Goal: Task Accomplishment & Management: Complete application form

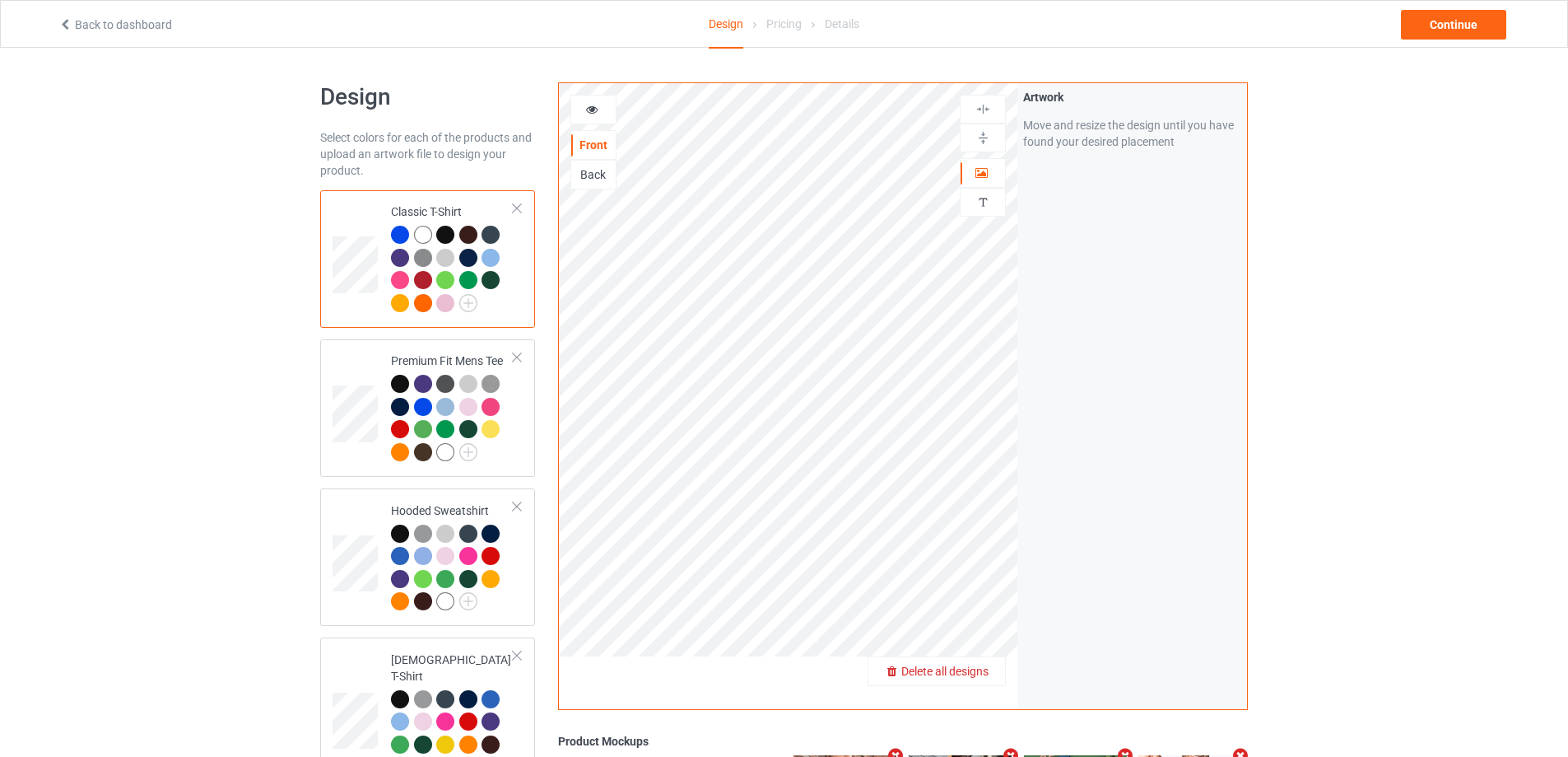
click at [967, 671] on span "Delete all designs" at bounding box center [944, 671] width 87 height 13
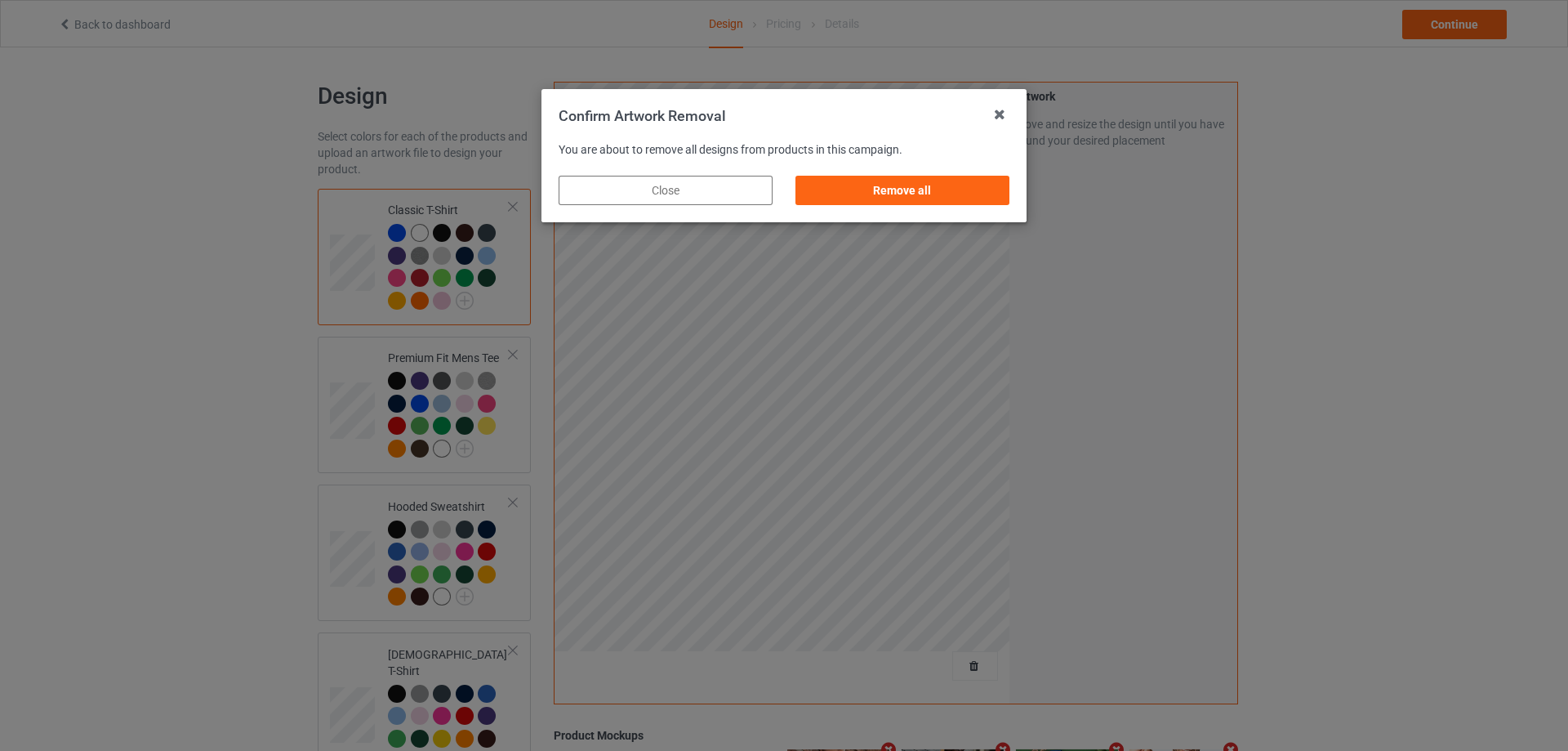
click at [1011, 195] on div "Remove all" at bounding box center [902, 191] width 237 height 53
click at [997, 196] on div "Remove all" at bounding box center [903, 190] width 214 height 29
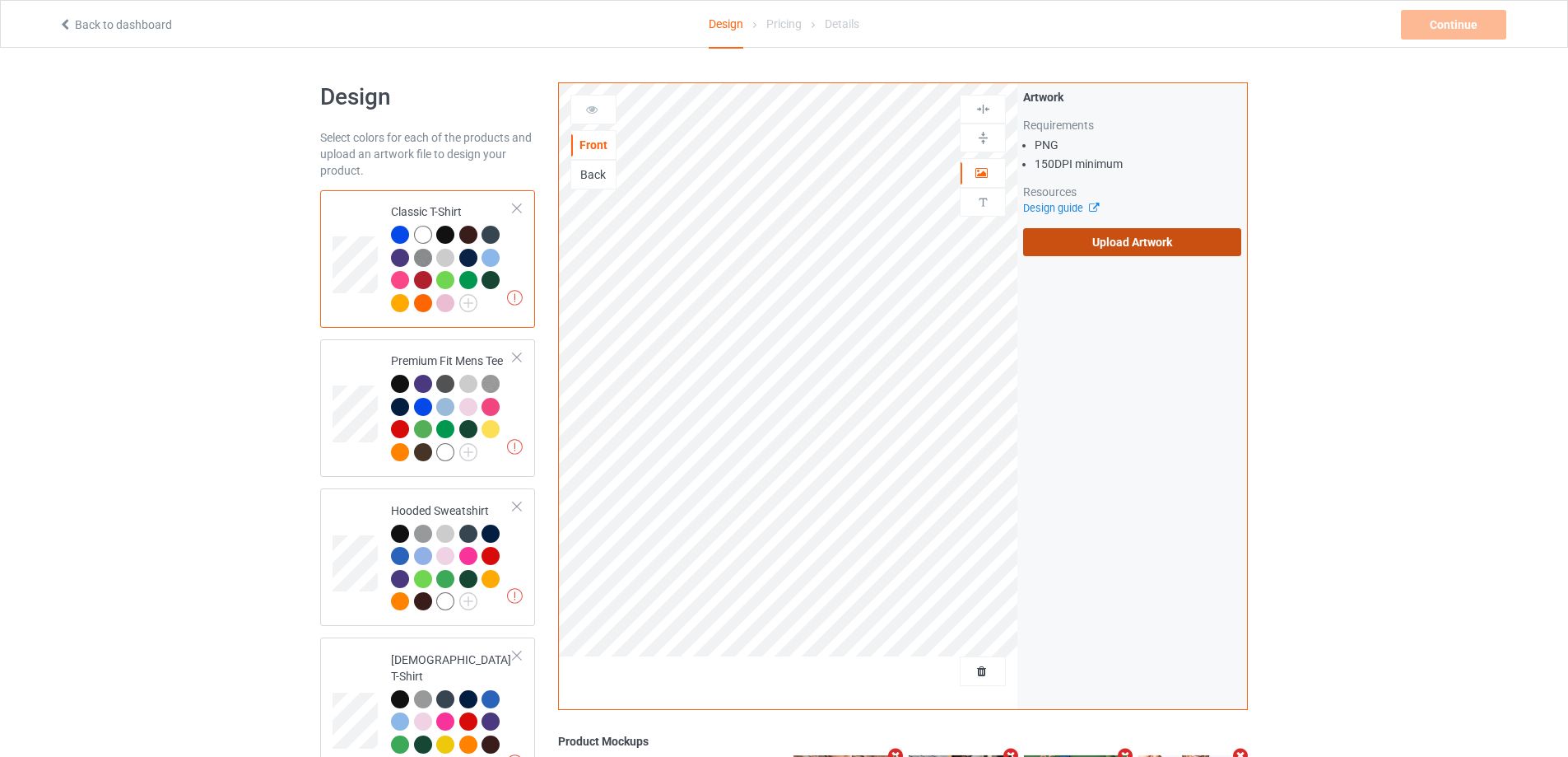
click at [1119, 241] on label "Upload Artwork" at bounding box center [1131, 242] width 218 height 28
click at [0, 0] on input "Upload Artwork" at bounding box center [0, 0] width 0 height 0
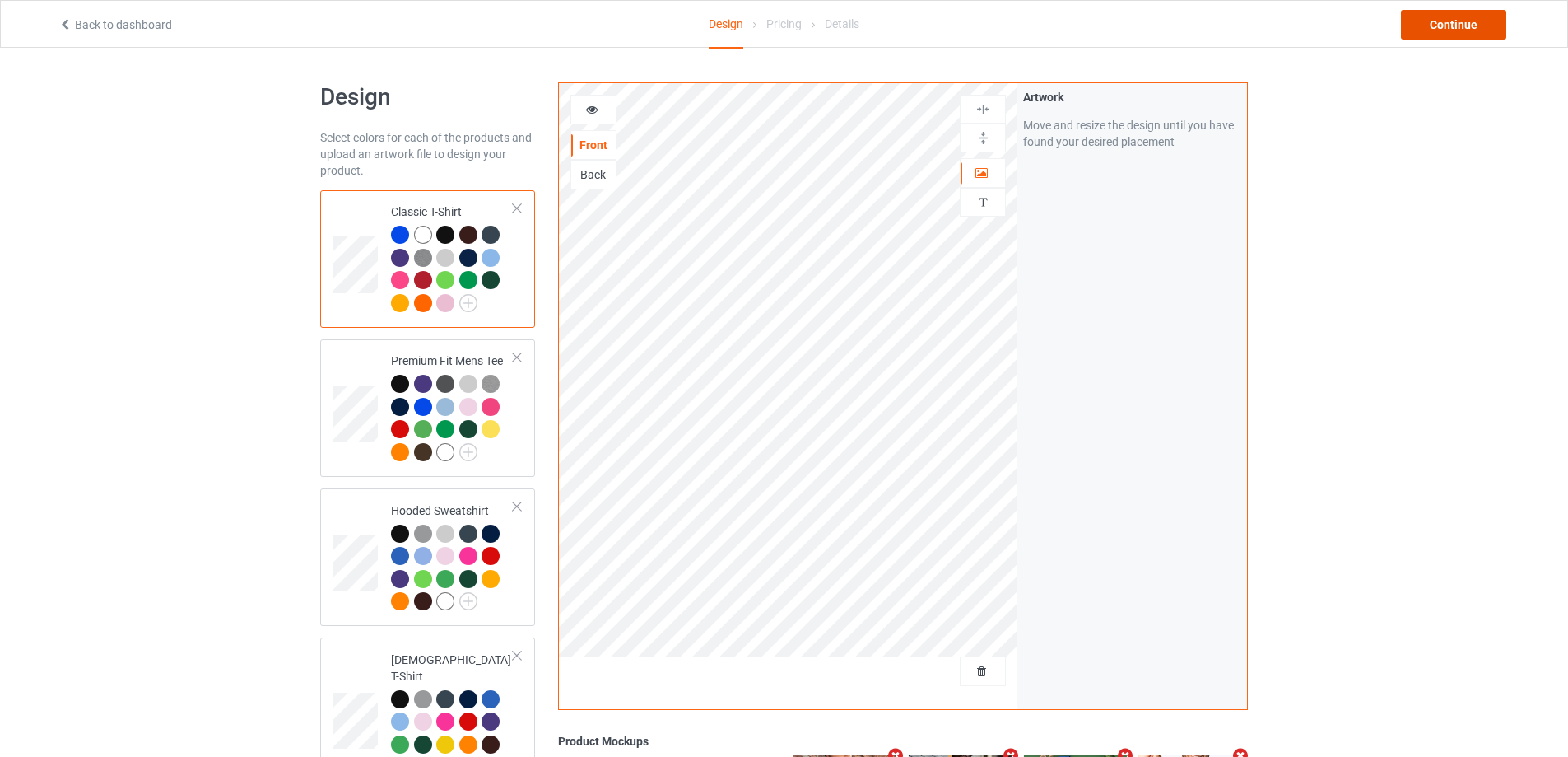
click at [1461, 28] on div "Continue" at bounding box center [1452, 25] width 105 height 29
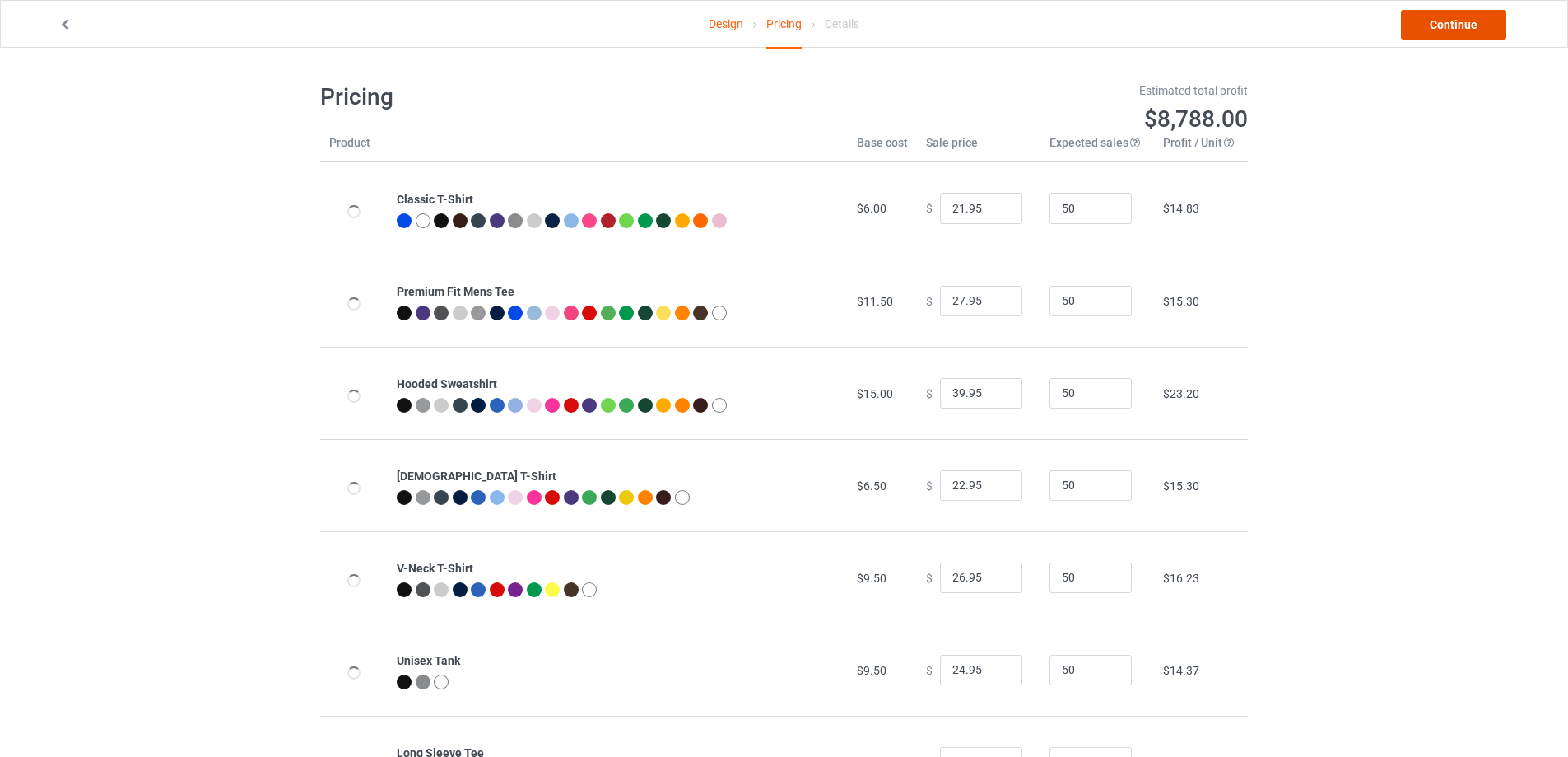
click at [1462, 27] on link "Continue" at bounding box center [1452, 25] width 105 height 29
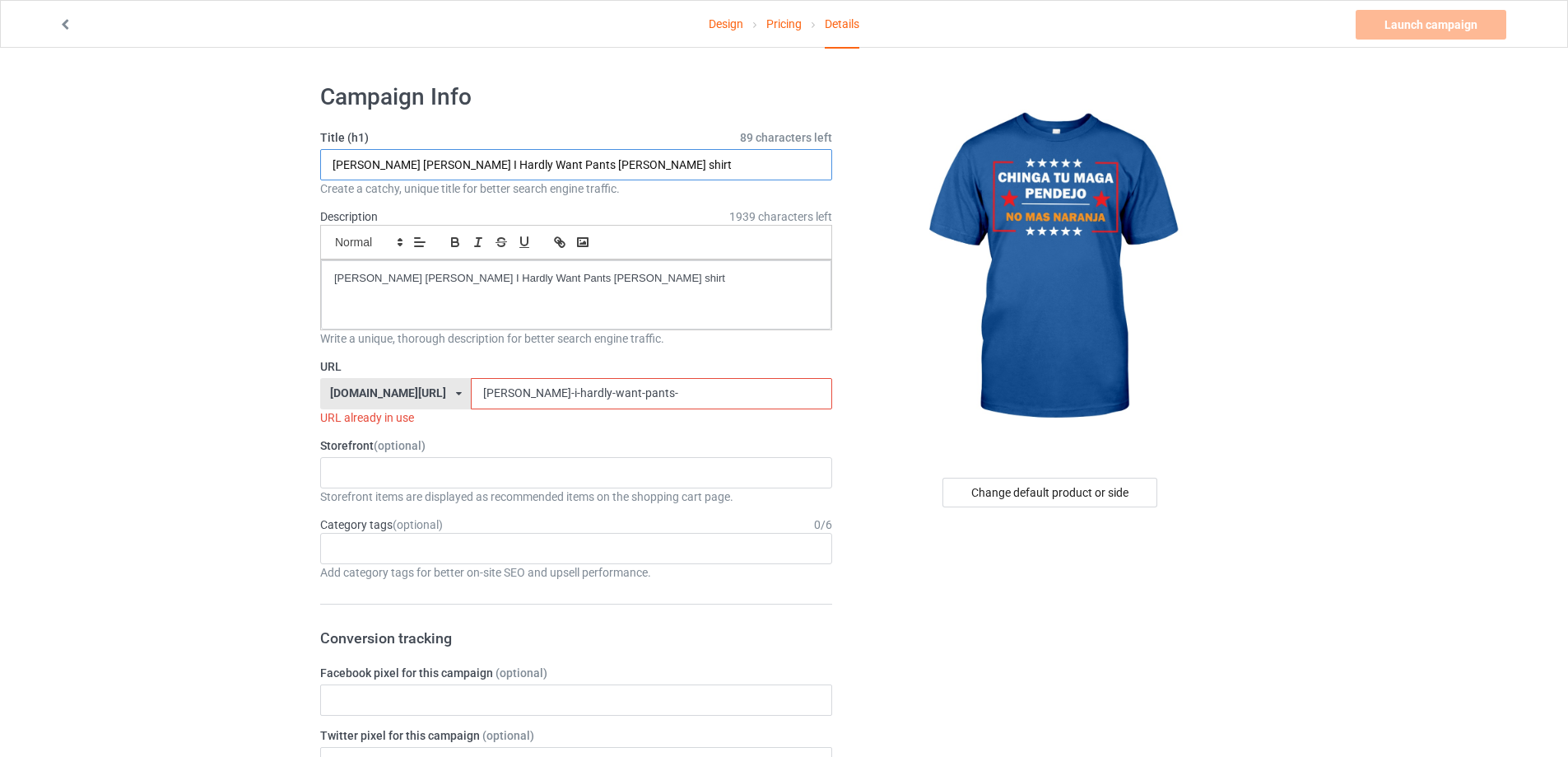
drag, startPoint x: 688, startPoint y: 166, endPoint x: 78, endPoint y: 184, distance: 610.3
paste input "chinga tu maga 2025"
type input "chinga tu maga 2025 shirt"
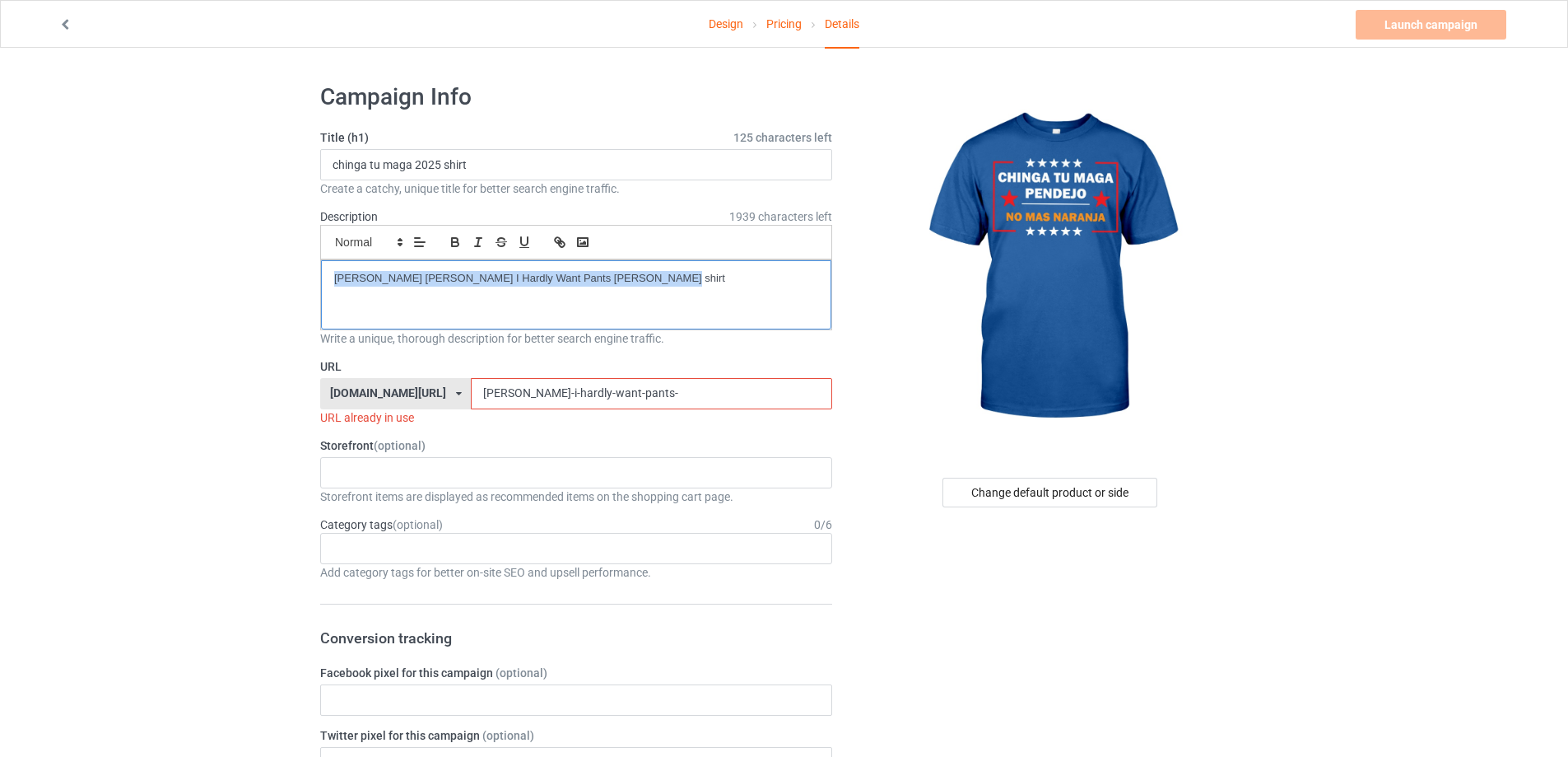
drag, startPoint x: 668, startPoint y: 280, endPoint x: 88, endPoint y: 280, distance: 580.0
drag, startPoint x: 391, startPoint y: 401, endPoint x: 307, endPoint y: 396, distance: 84.1
paste input "chinga-tu-maga-2025-shirt"
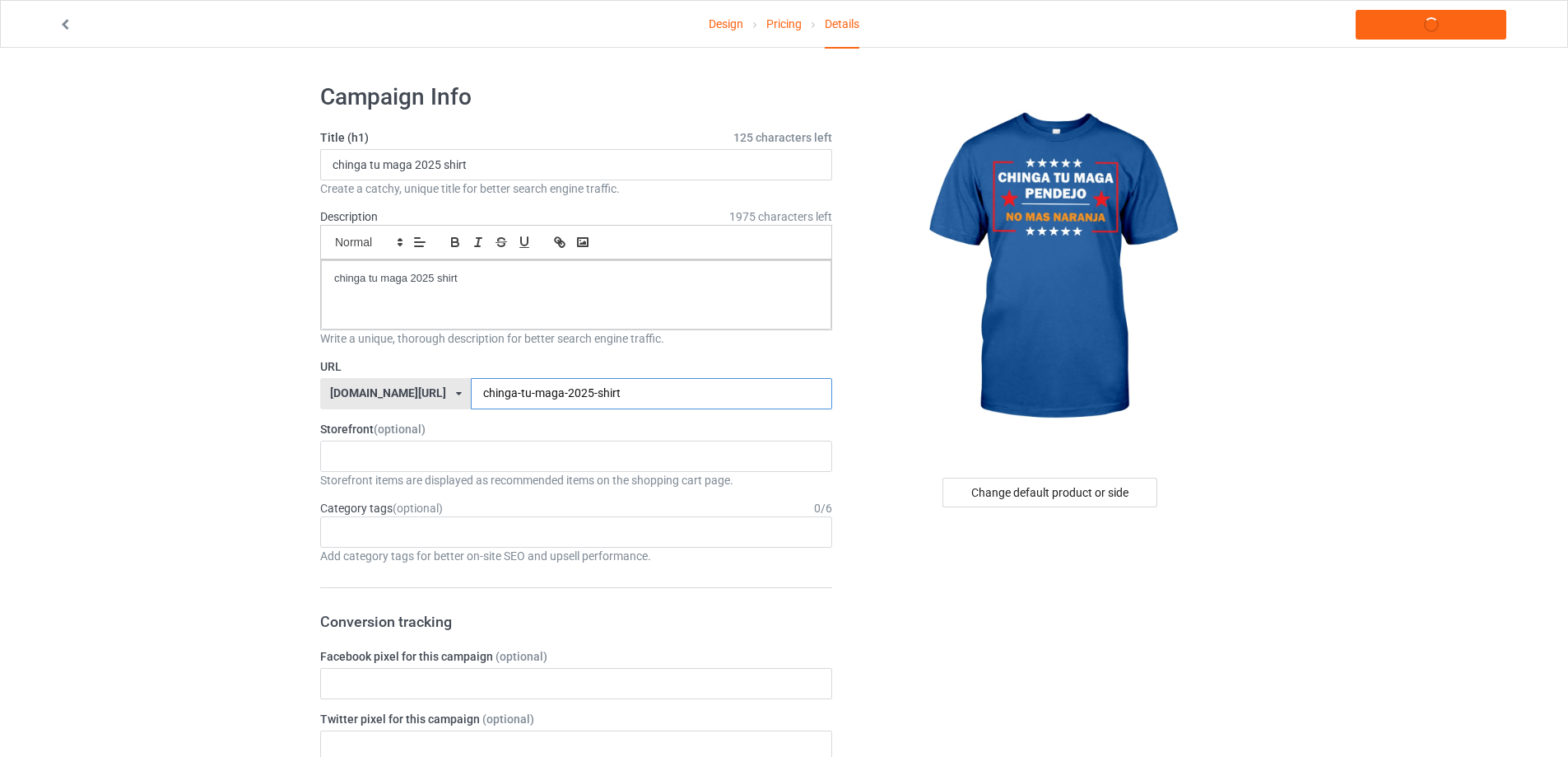
type input "chinga-tu-maga-2025-shirt"
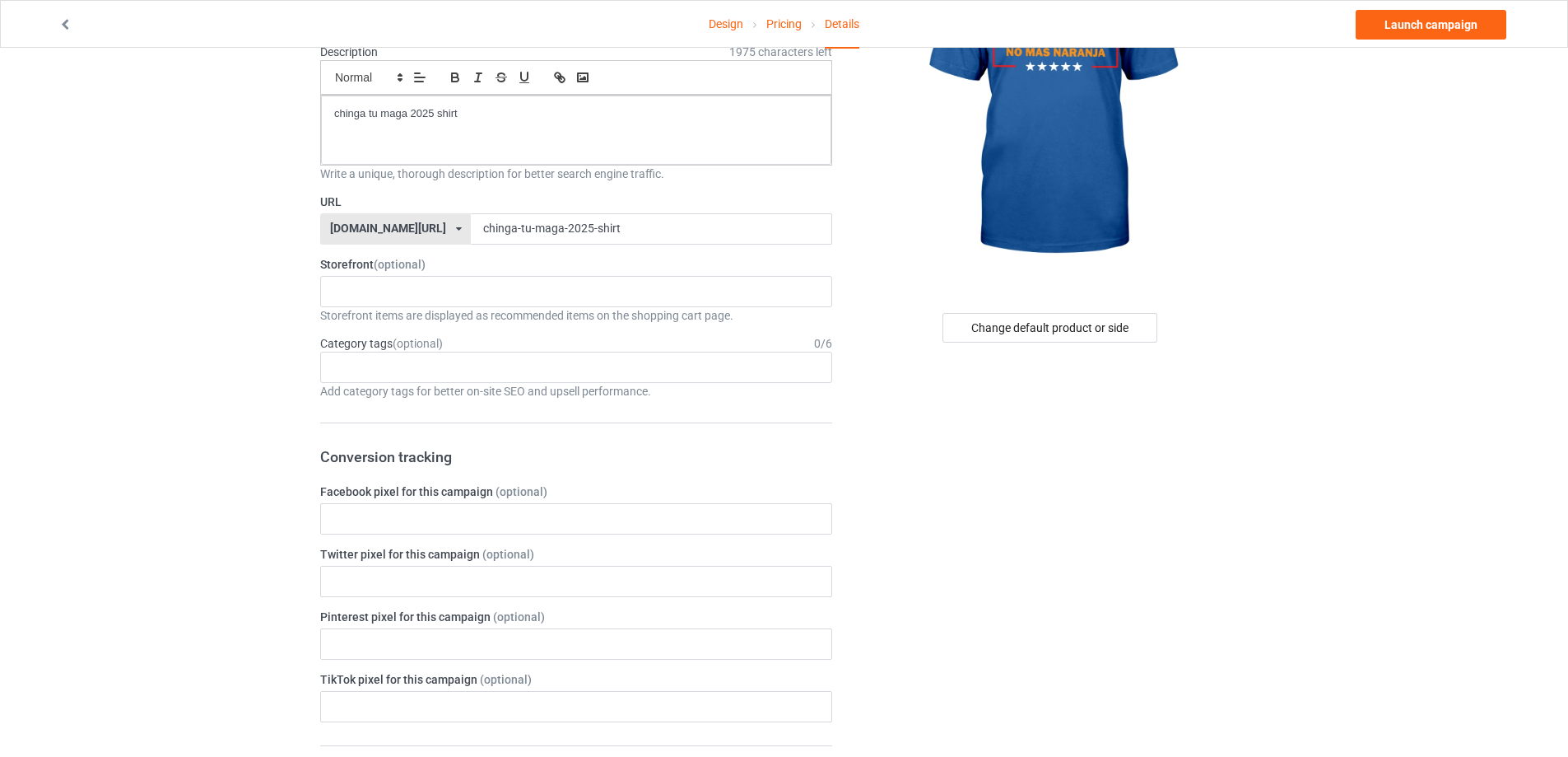
scroll to position [411, 0]
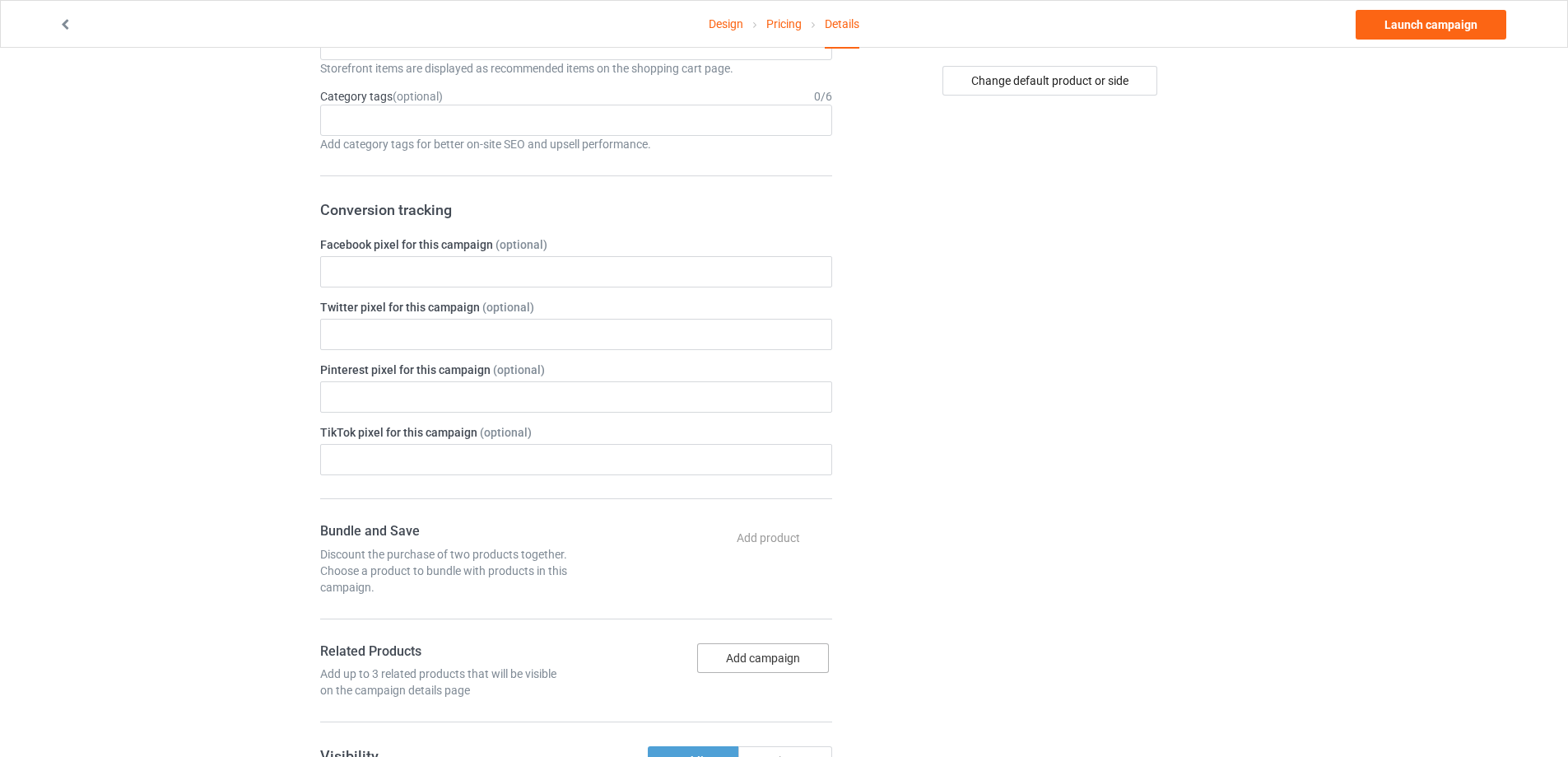
click at [777, 658] on button "Add campaign" at bounding box center [762, 658] width 131 height 29
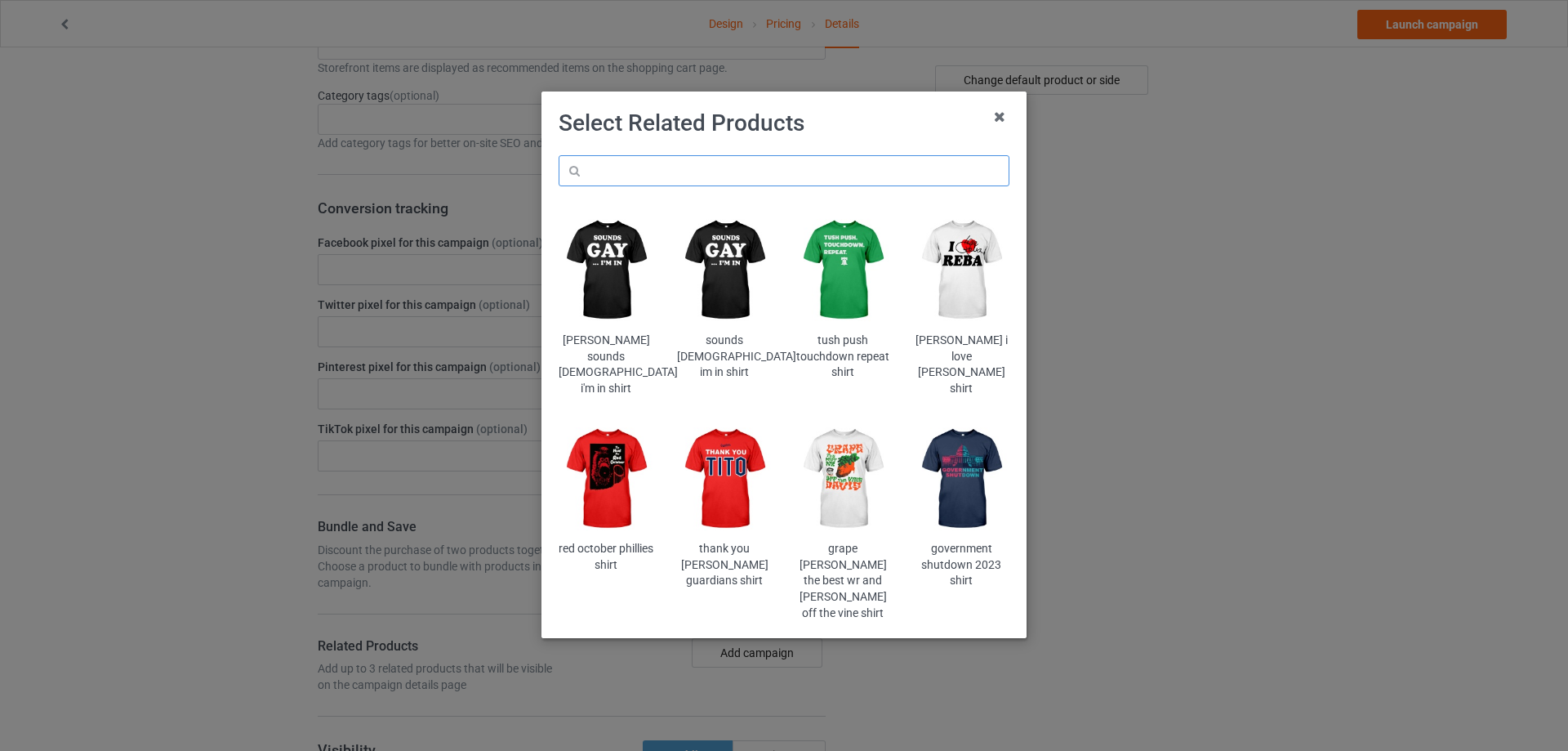
click at [666, 165] on input "text" at bounding box center [784, 170] width 451 height 31
paste input "chinga-tu-maga-2025-shirt"
type input "chinga-tu-maga-2025-shirt"
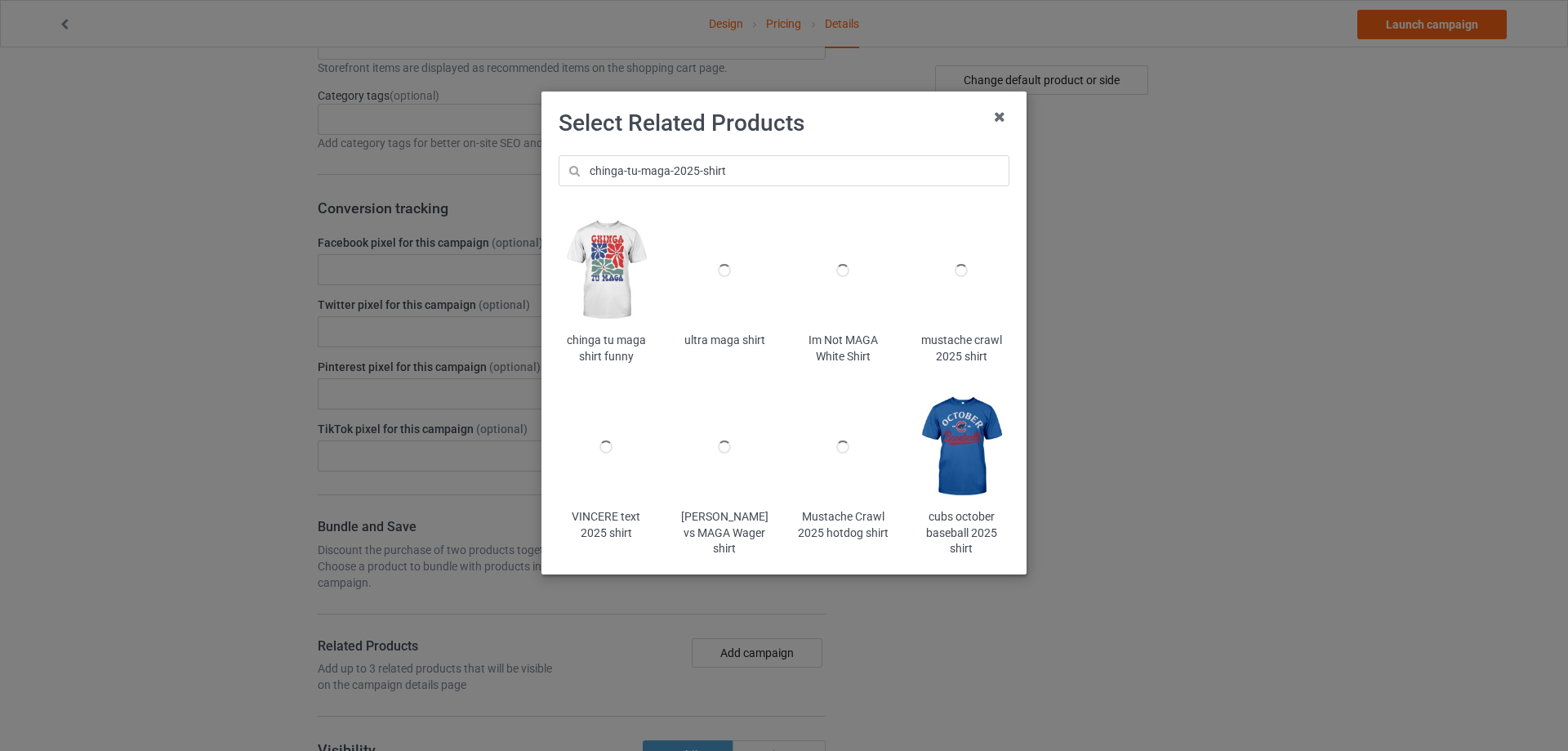
click at [606, 214] on img at bounding box center [607, 270] width 95 height 119
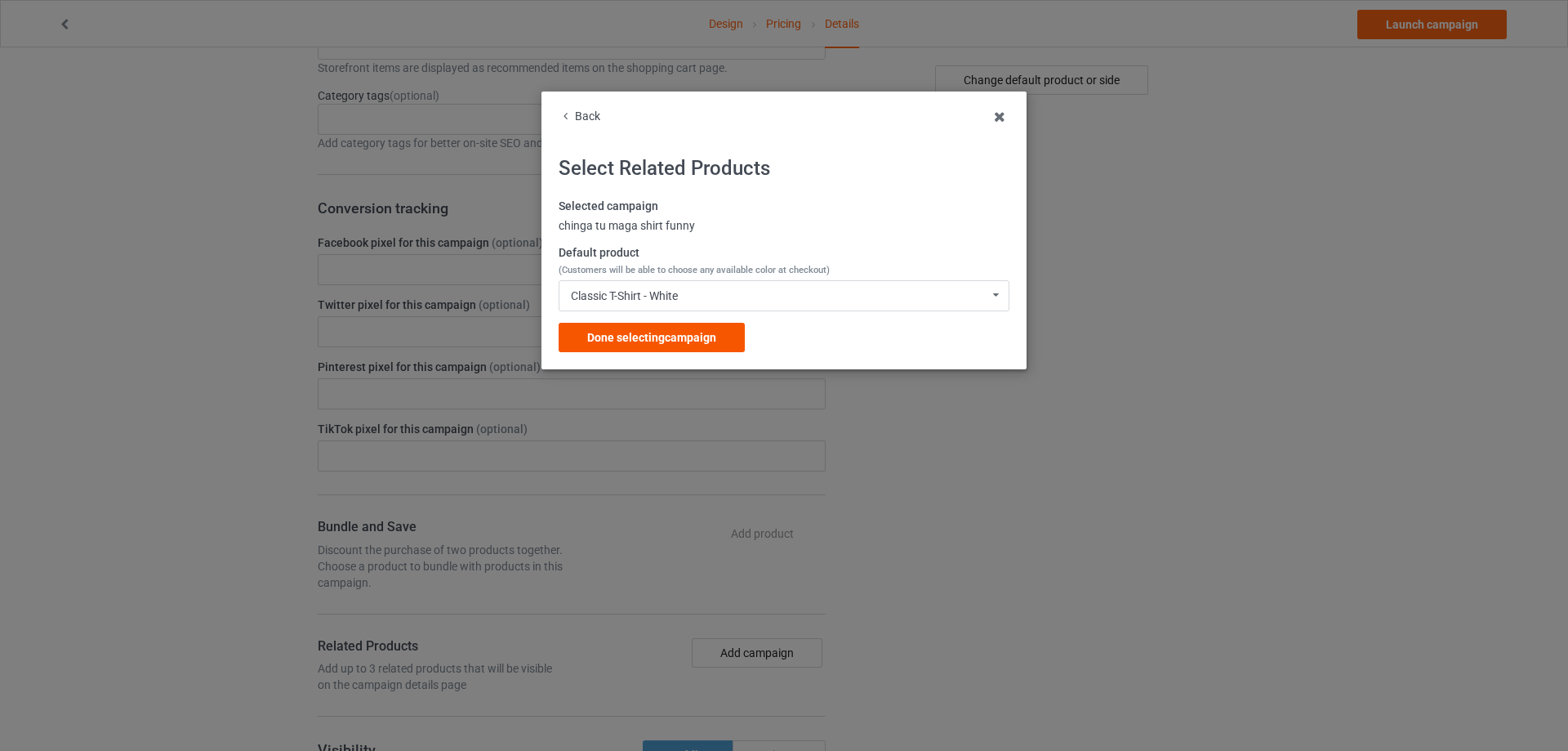
click at [685, 337] on span "Done selecting campaign" at bounding box center [652, 337] width 130 height 13
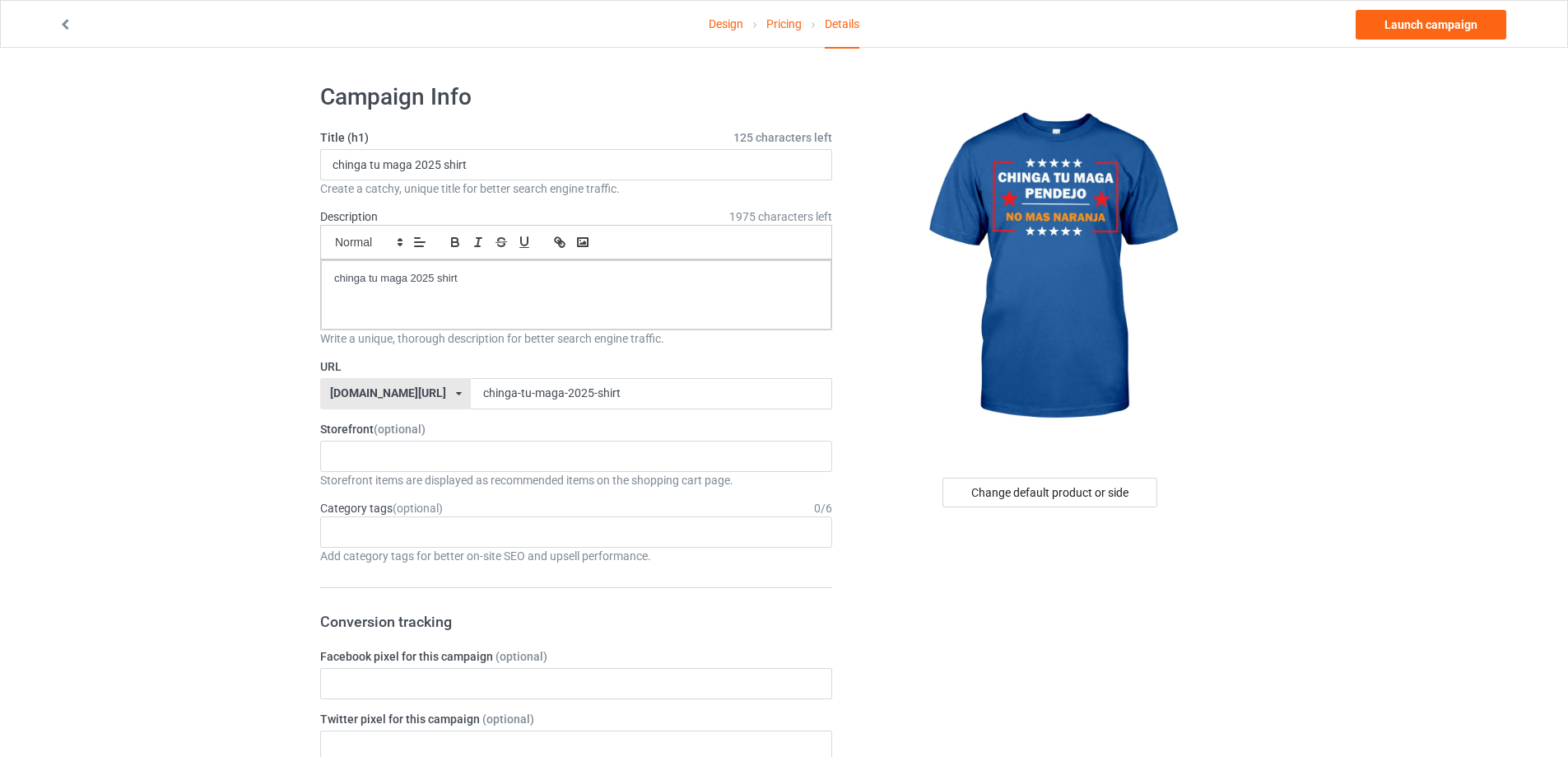
click at [1478, 41] on div "Design Pricing Details Launch campaign" at bounding box center [784, 24] width 1474 height 46
click at [1470, 25] on link "Launch campaign" at bounding box center [1430, 25] width 150 height 29
